Goal: Task Accomplishment & Management: Manage account settings

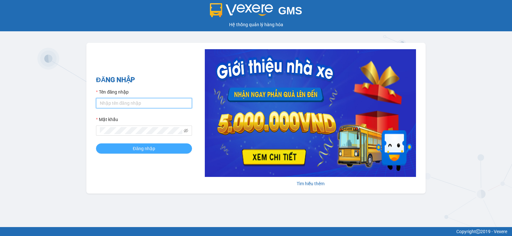
type input "pvgodau.dongphuoc"
click at [154, 146] on span "Đăng nhập" at bounding box center [144, 148] width 22 height 7
